Goal: Go to known website: Access a specific website the user already knows

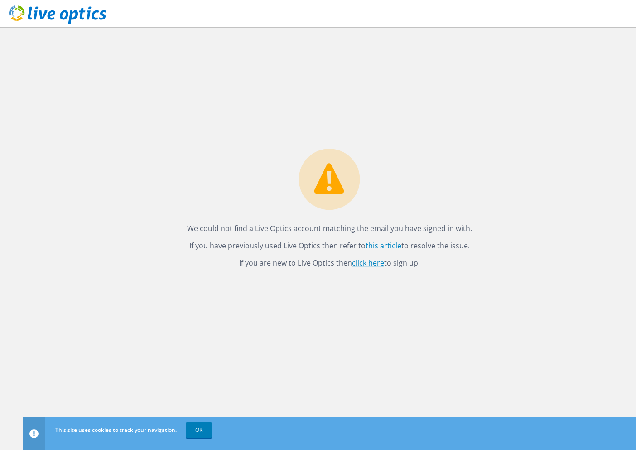
click at [375, 262] on link "click here" at bounding box center [368, 263] width 32 height 10
click at [73, 12] on use at bounding box center [57, 14] width 97 height 18
